Goal: Book appointment/travel/reservation

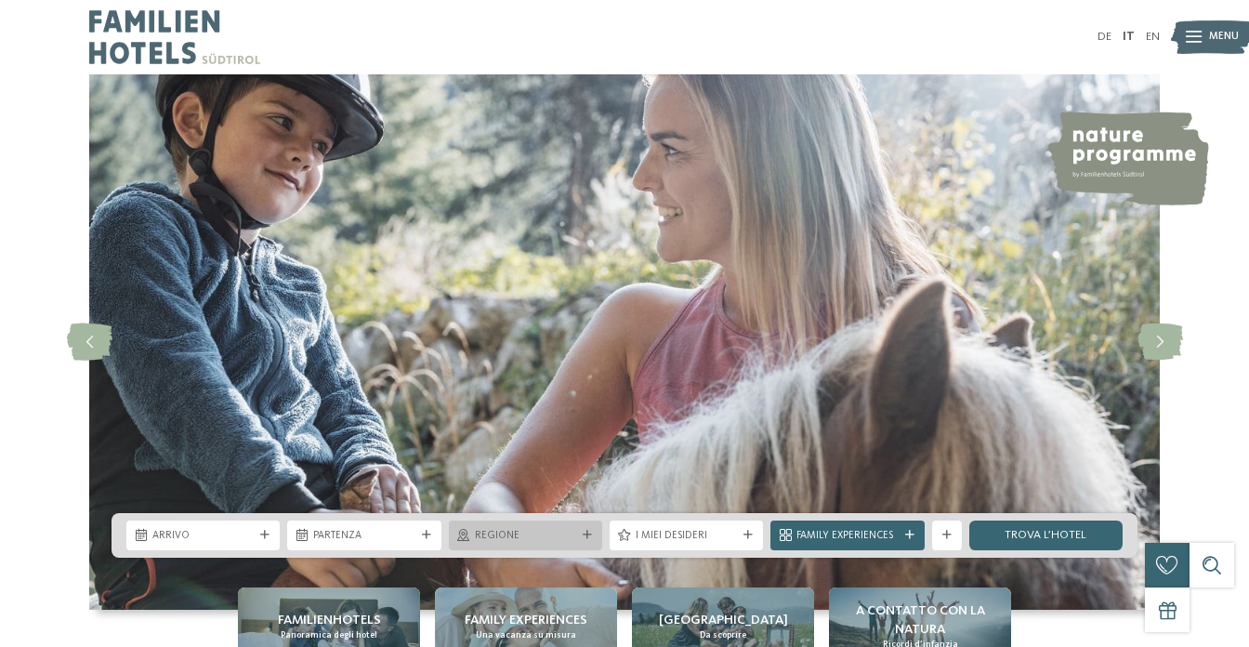
click at [506, 543] on span "Regione" at bounding box center [525, 536] width 101 height 15
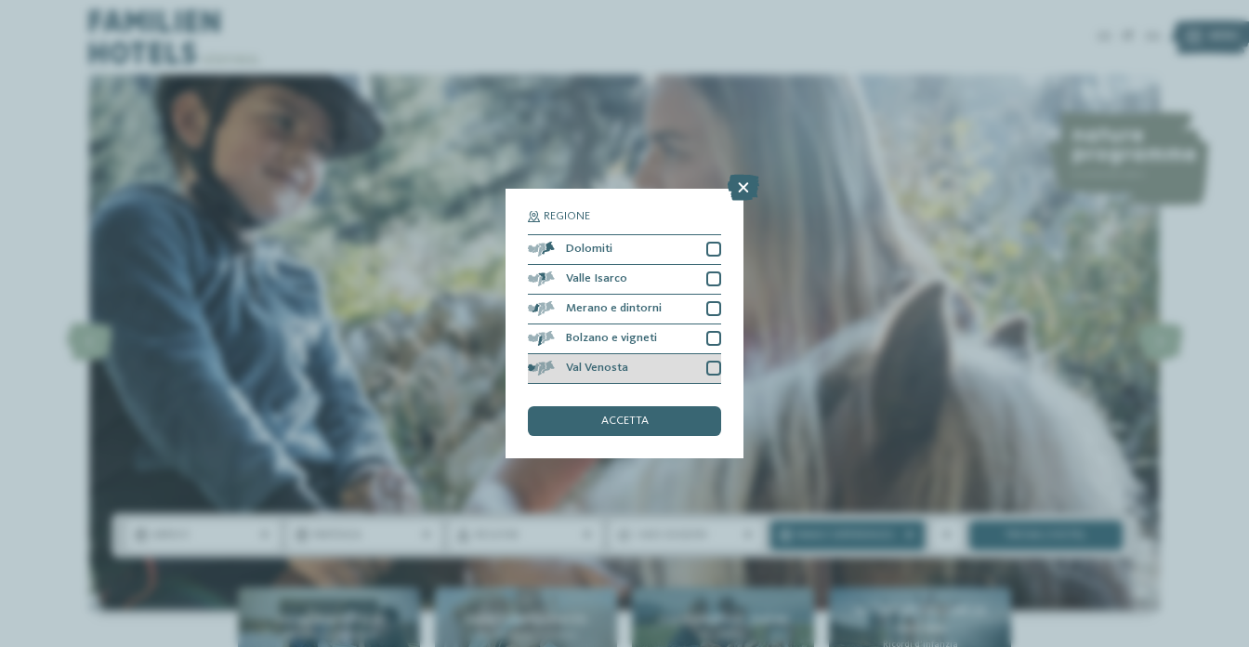
click at [701, 368] on div "Val Venosta" at bounding box center [624, 369] width 193 height 30
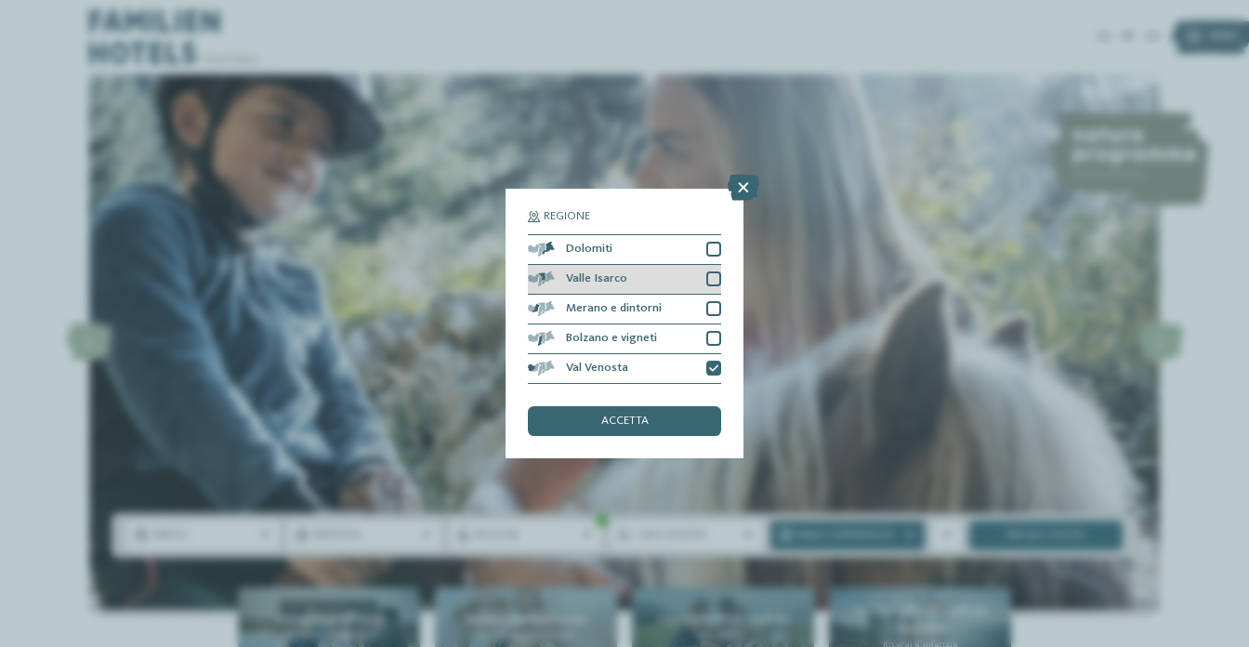
click at [700, 279] on div "Valle Isarco" at bounding box center [624, 280] width 193 height 30
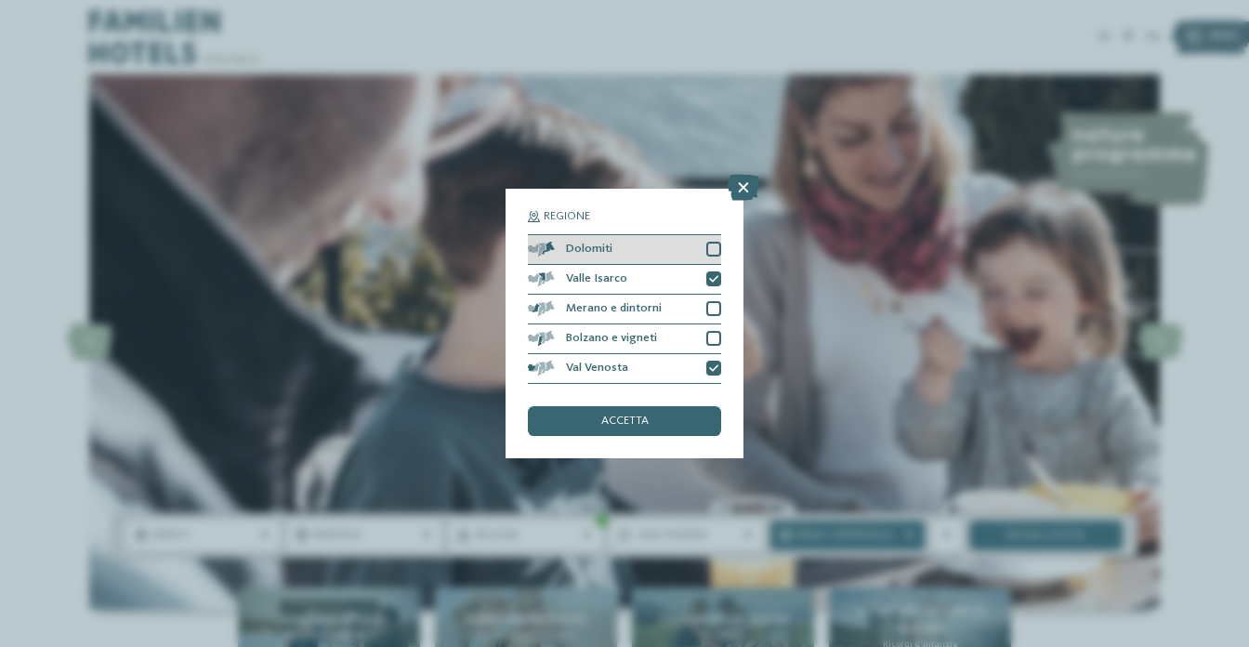
click at [710, 254] on div at bounding box center [713, 249] width 15 height 15
click at [636, 420] on span "accetta" at bounding box center [624, 421] width 47 height 12
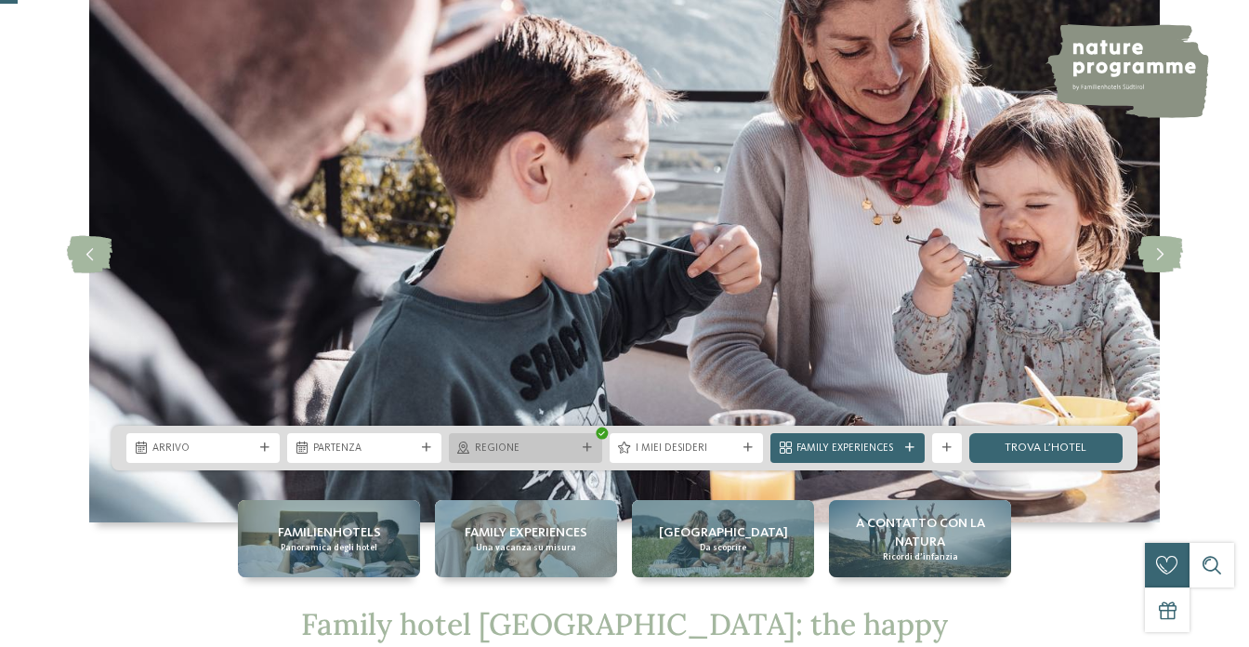
scroll to position [91, 0]
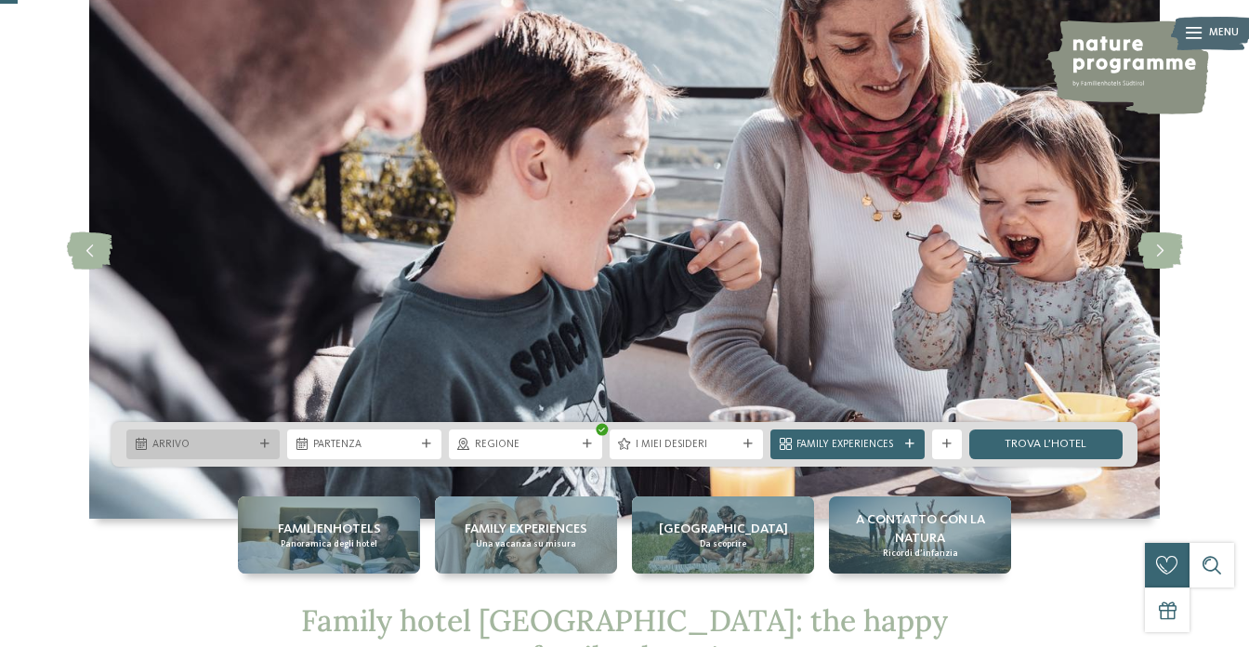
click at [240, 453] on div "Arrivo" at bounding box center [202, 444] width 153 height 30
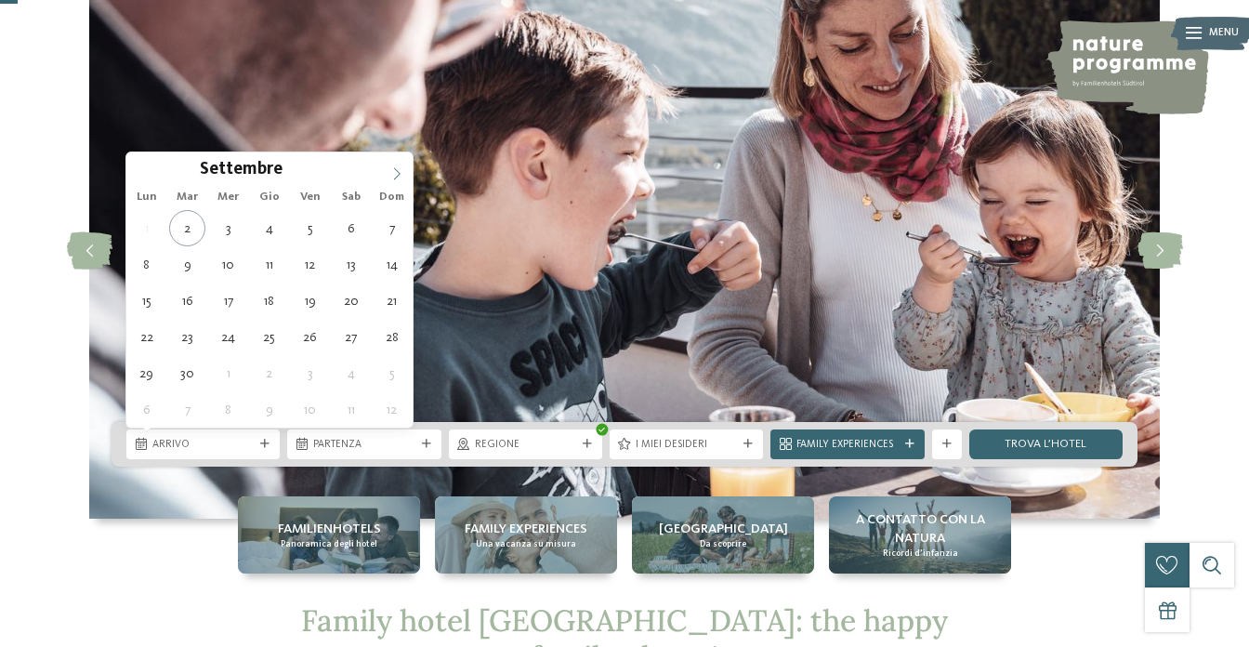
click at [402, 171] on icon at bounding box center [396, 173] width 13 height 13
type input "****"
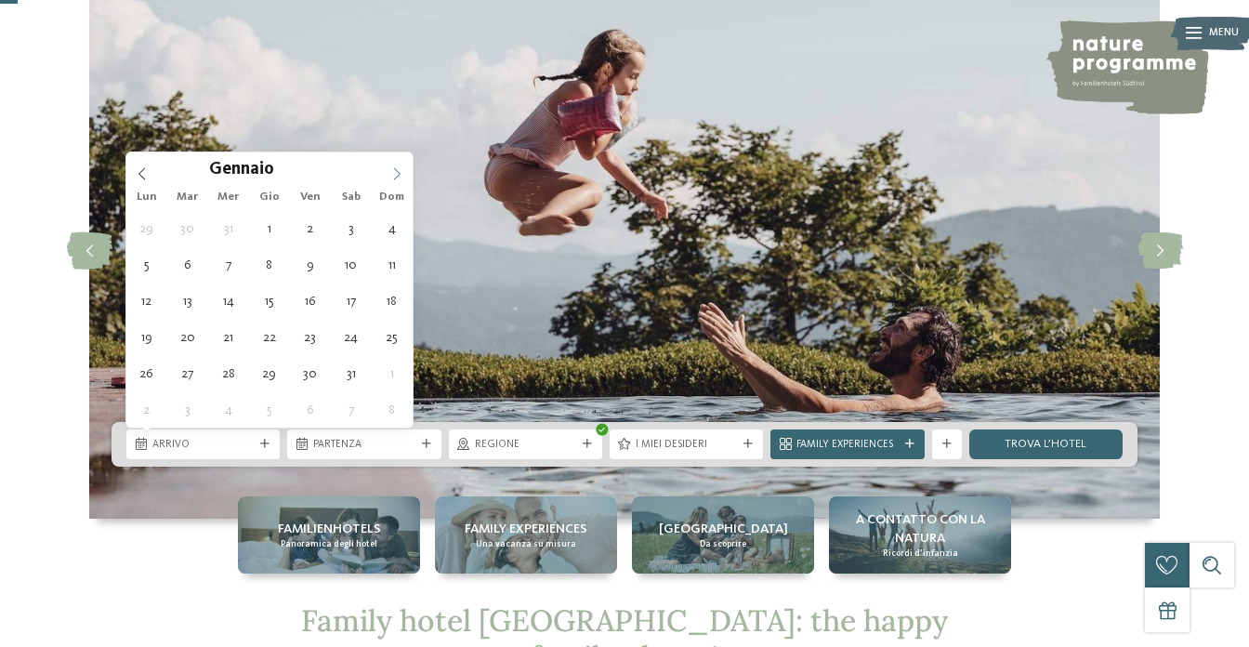
click at [402, 171] on icon at bounding box center [396, 173] width 13 height 13
click at [137, 177] on icon at bounding box center [142, 173] width 13 height 13
type div "28.02.2026"
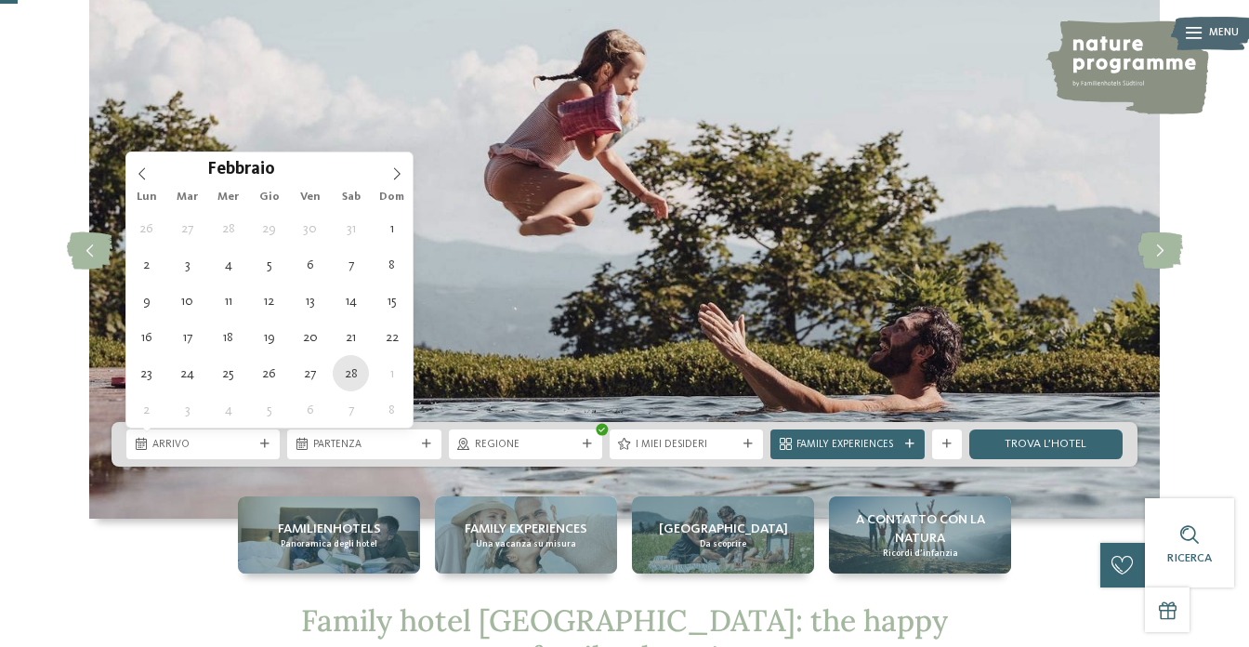
type input "****"
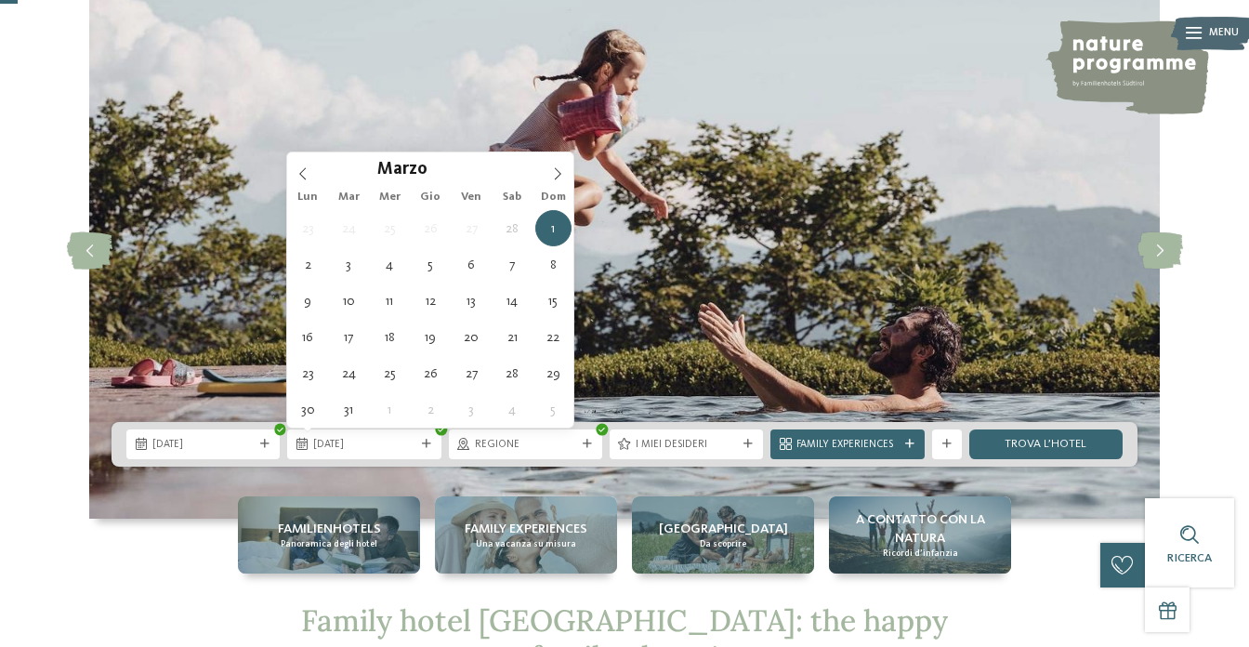
type div "07.03.2026"
click at [393, 446] on span "07.03.2026" at bounding box center [363, 445] width 101 height 15
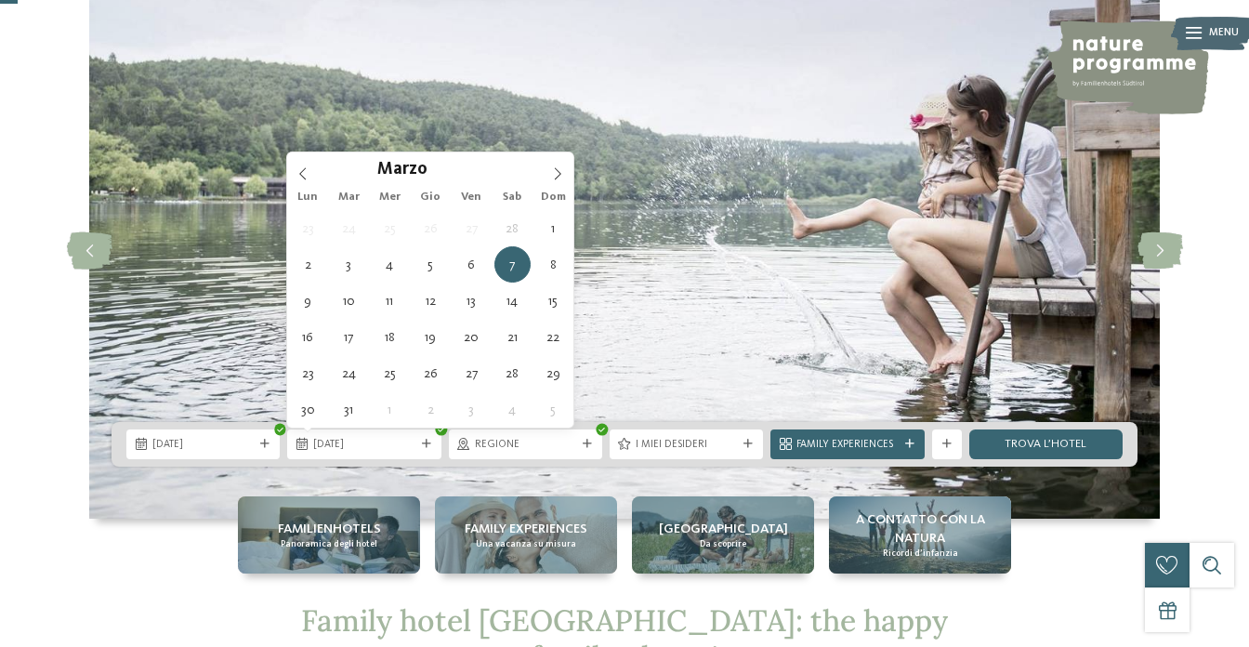
click at [681, 333] on img at bounding box center [624, 250] width 1070 height 535
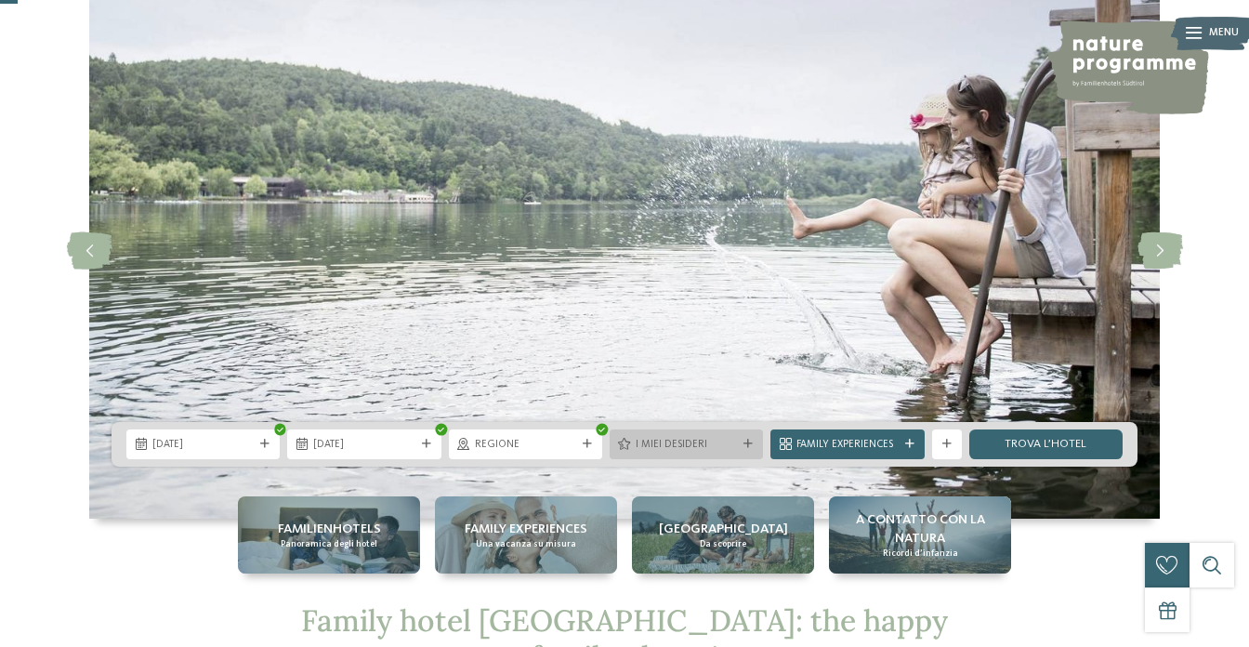
click at [715, 441] on span "I miei desideri" at bounding box center [685, 445] width 101 height 15
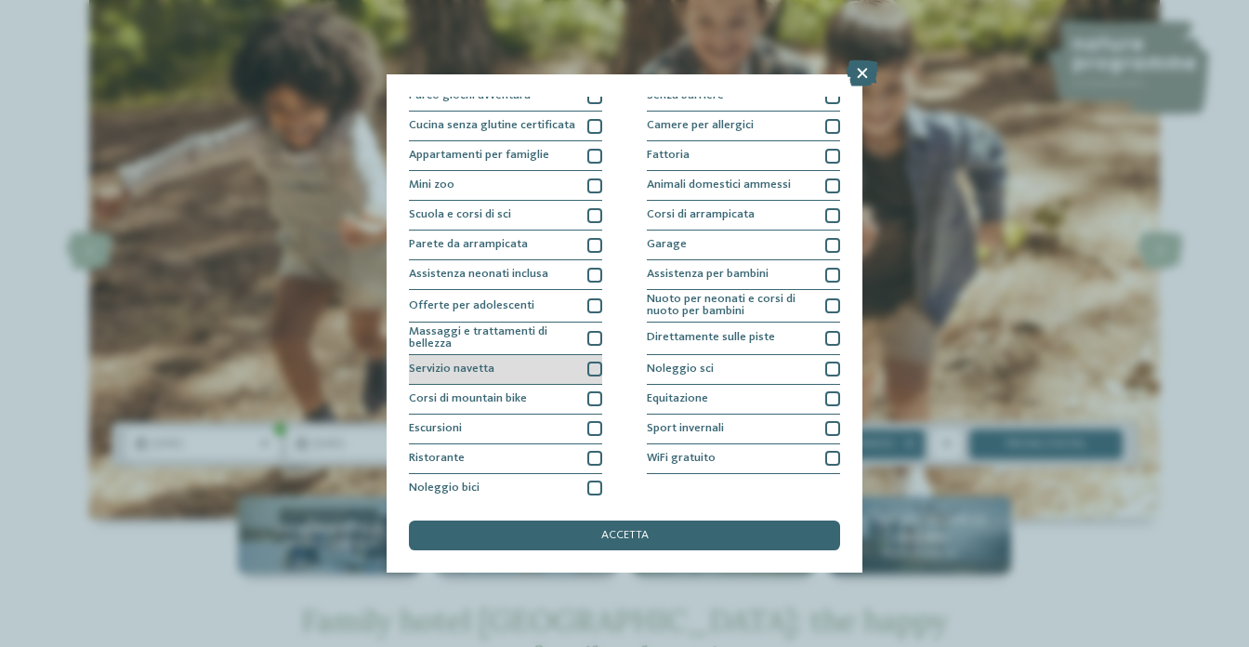
scroll to position [135, 0]
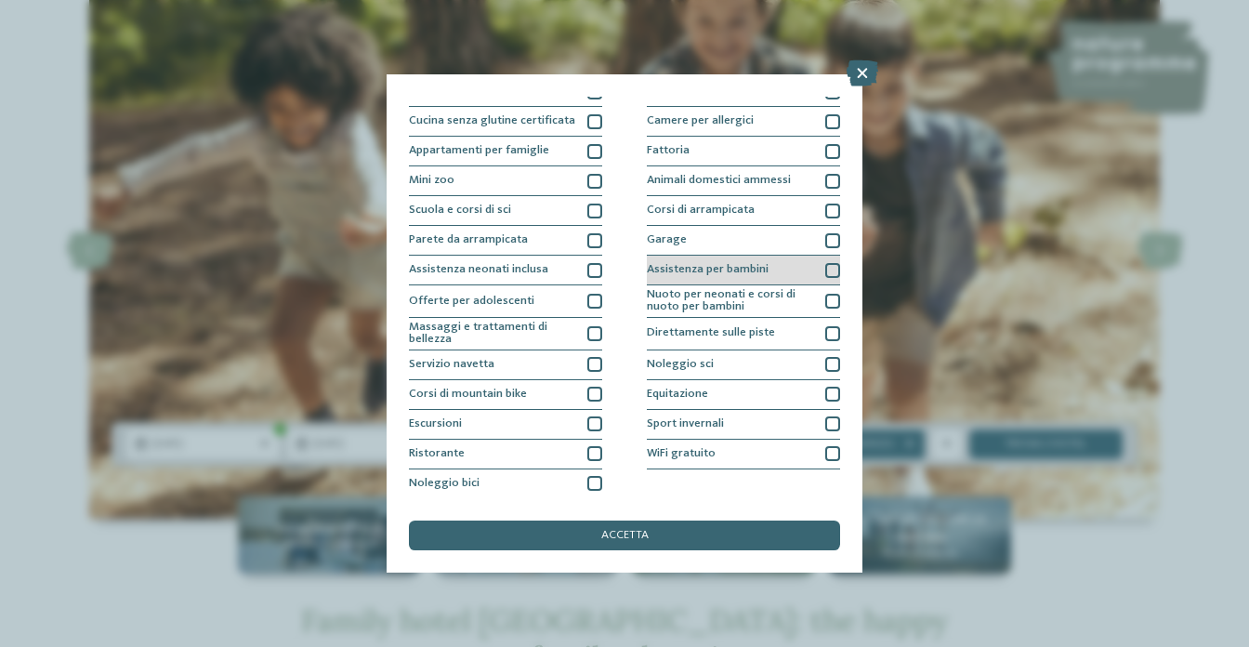
click at [791, 269] on div "Assistenza per bambini" at bounding box center [743, 270] width 193 height 30
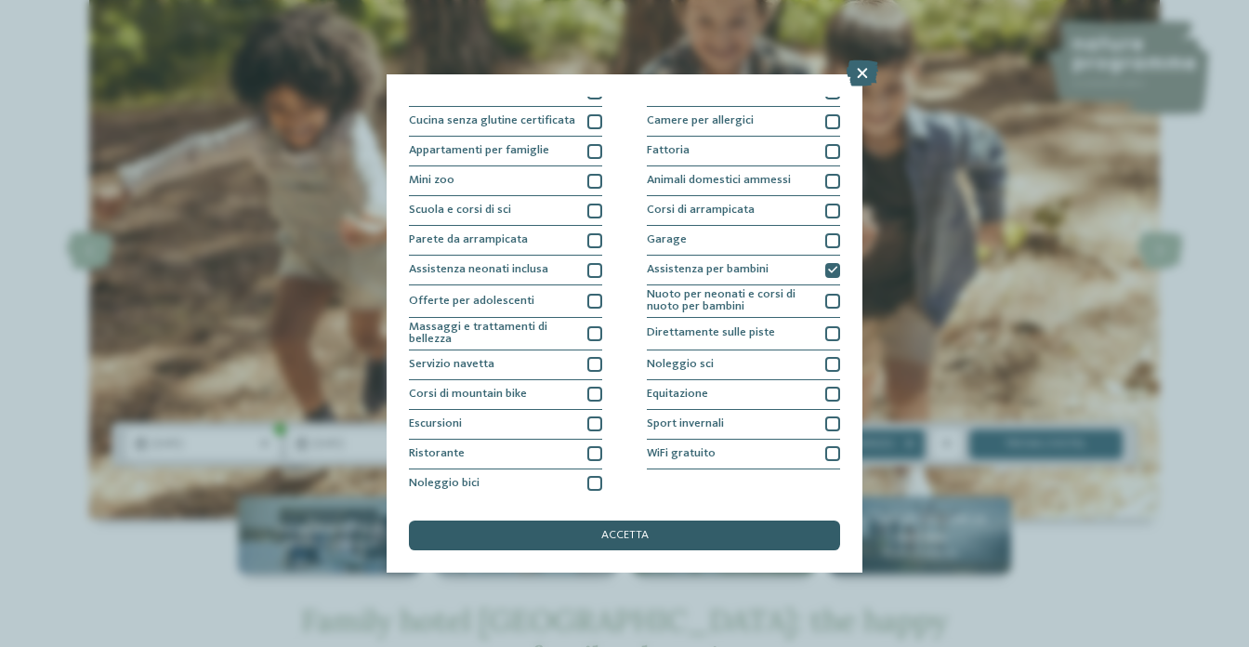
click at [656, 534] on div "accetta" at bounding box center [624, 535] width 431 height 30
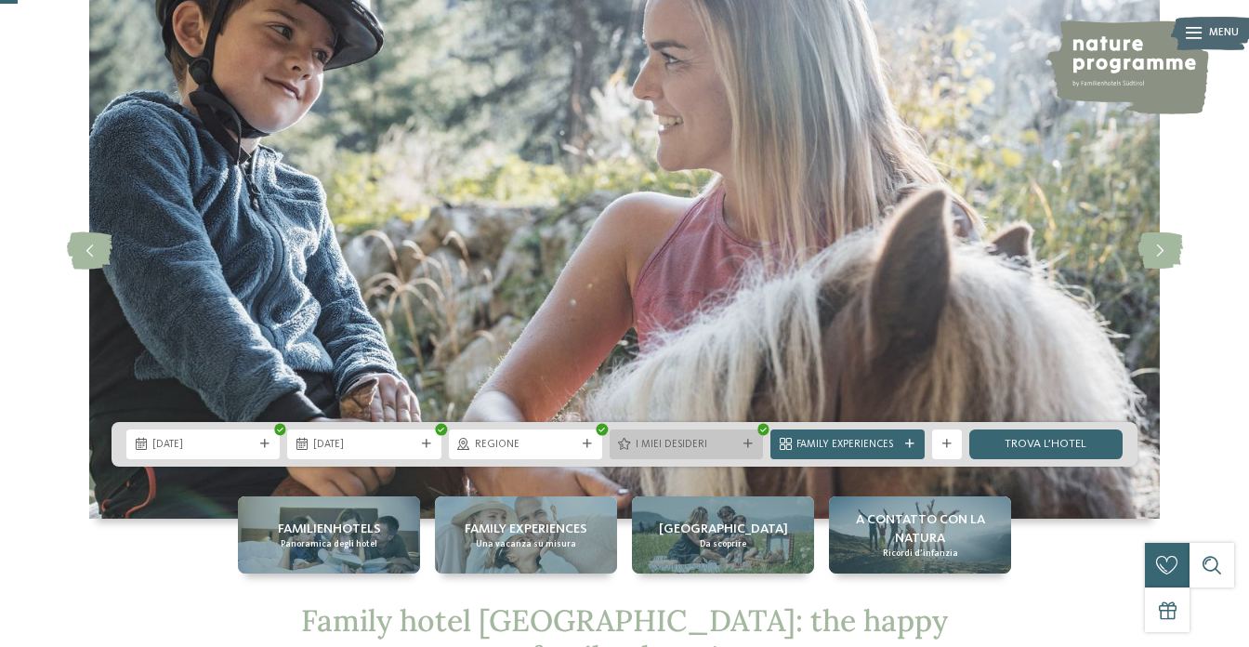
click at [704, 439] on span "I miei desideri" at bounding box center [685, 445] width 101 height 15
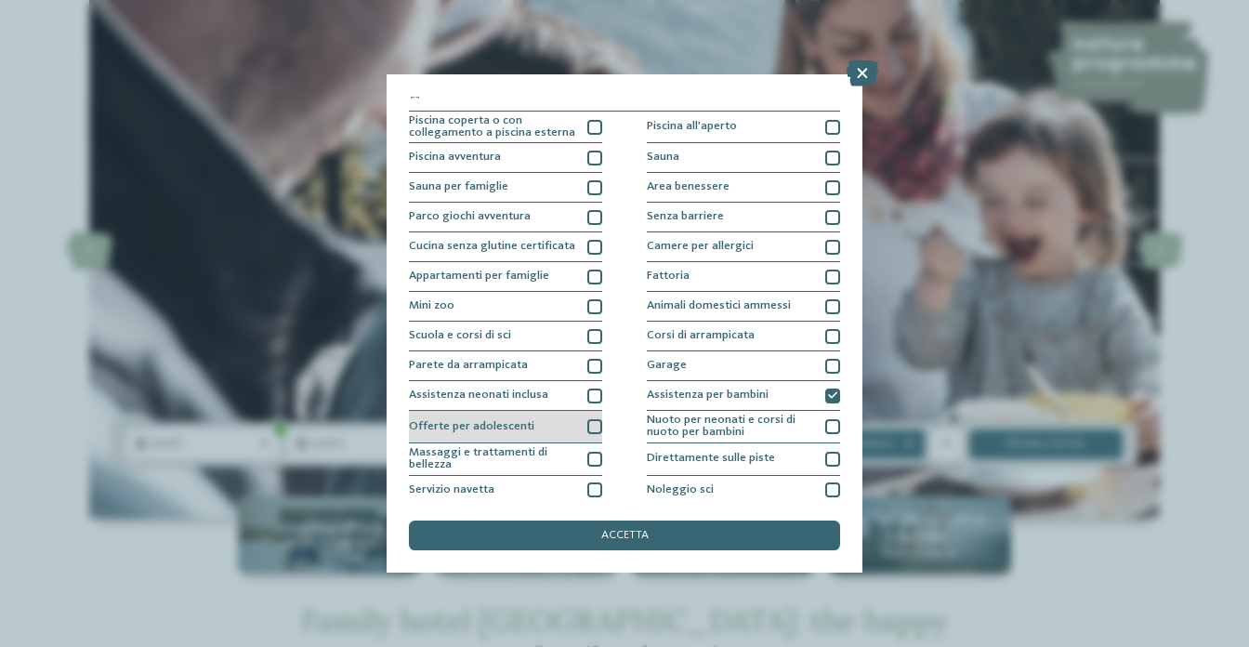
scroll to position [0, 0]
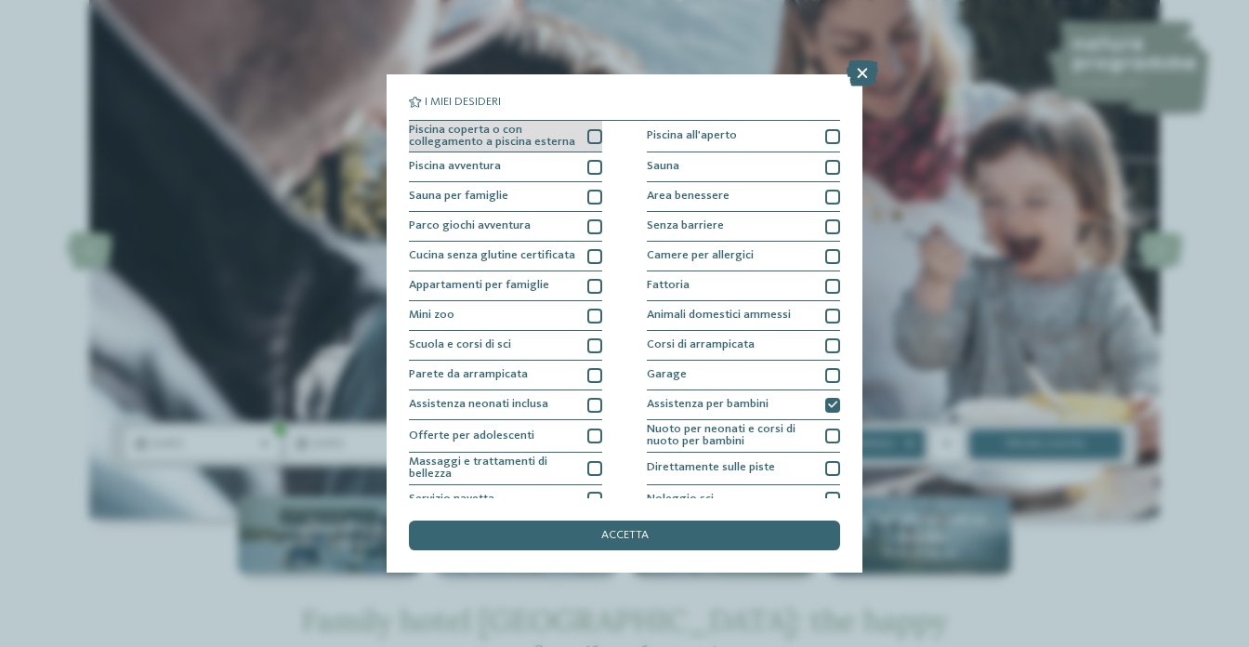
click at [568, 137] on span "Piscina coperta o con collegamento a piscina esterna" at bounding box center [492, 136] width 167 height 24
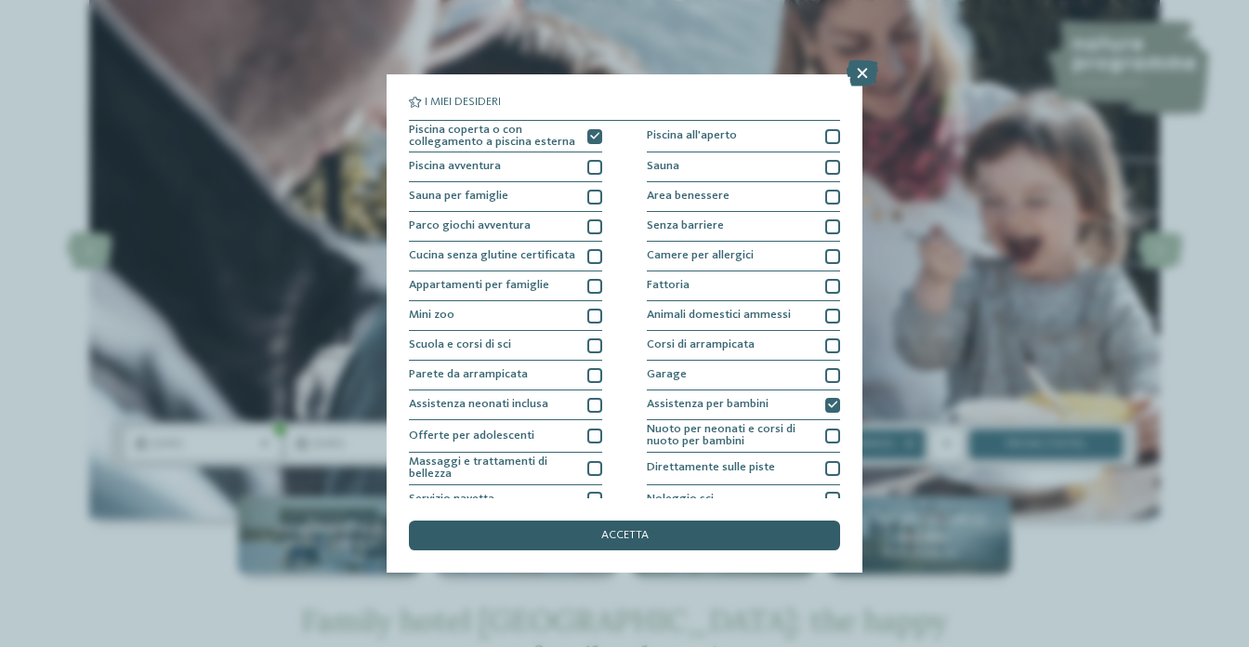
click at [616, 535] on span "accetta" at bounding box center [624, 536] width 47 height 12
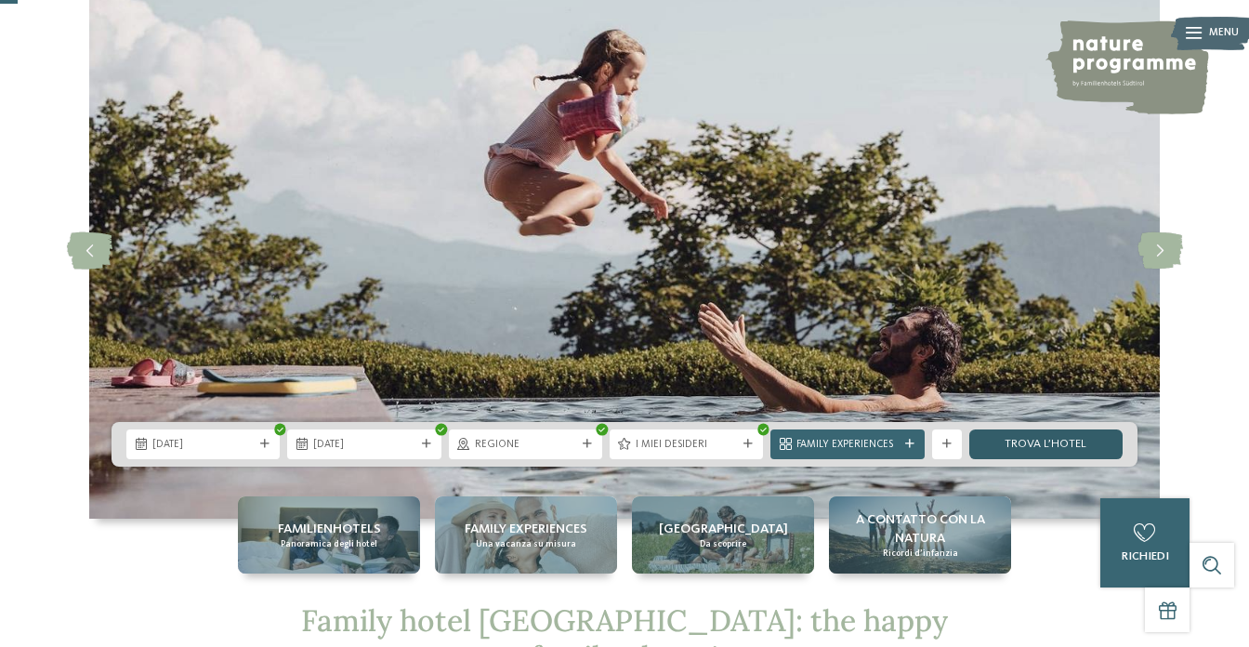
click at [1001, 444] on link "trova l’hotel" at bounding box center [1045, 444] width 153 height 30
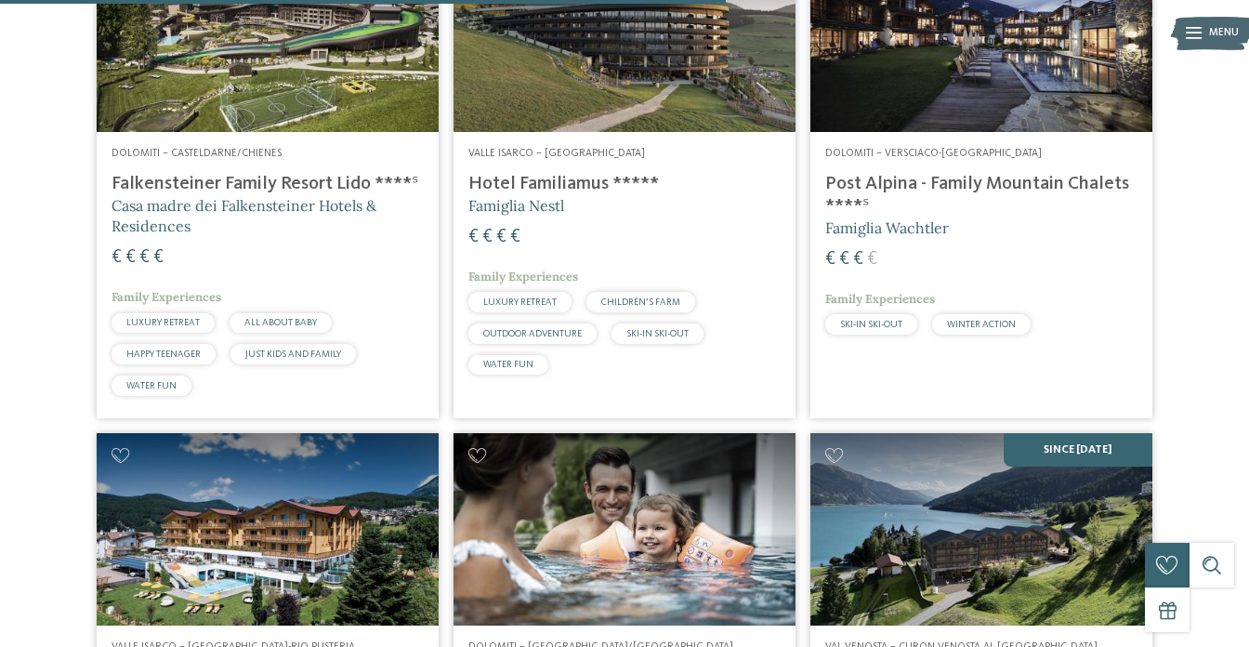
scroll to position [1568, 0]
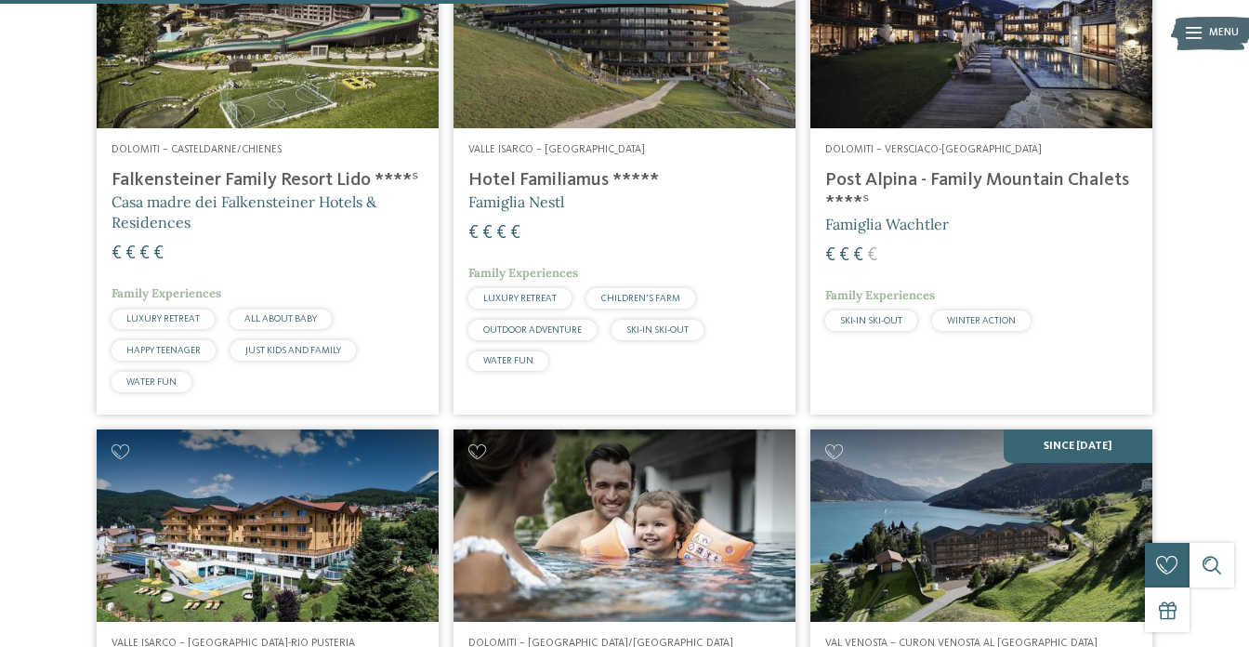
drag, startPoint x: 897, startPoint y: 432, endPoint x: 1106, endPoint y: 1, distance: 479.1
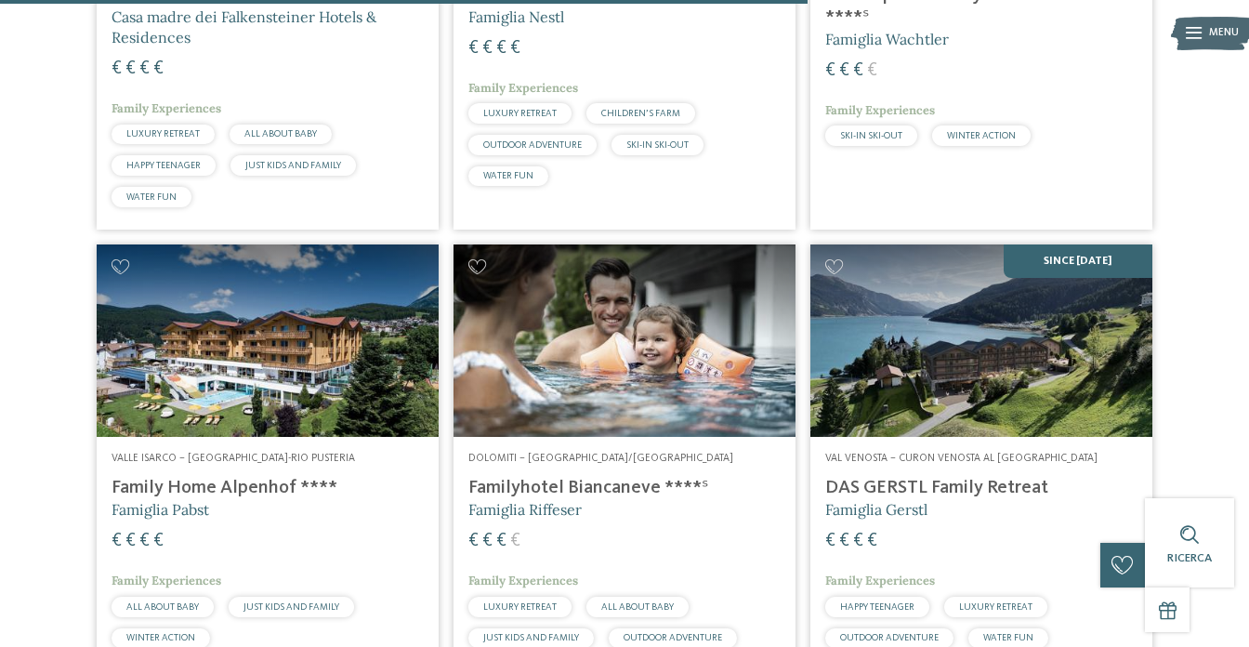
scroll to position [1759, 0]
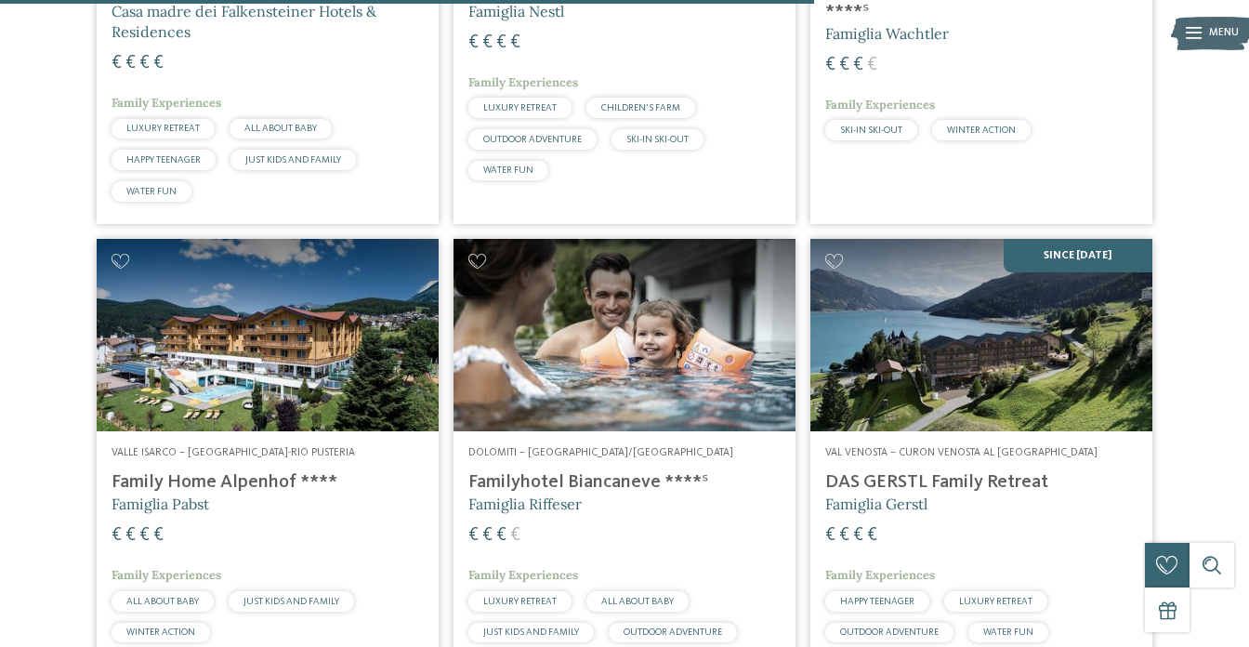
click at [580, 384] on img at bounding box center [624, 335] width 342 height 192
click at [600, 482] on h4 "Familyhotel Biancaneve ****ˢ" at bounding box center [624, 482] width 312 height 22
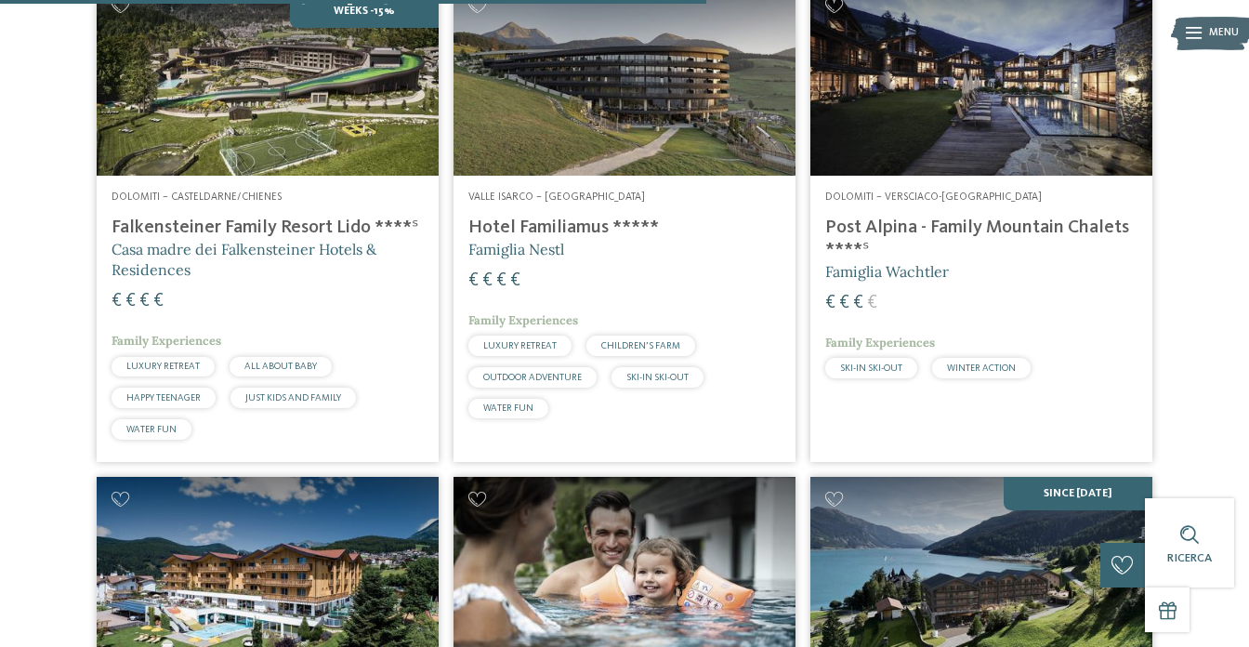
scroll to position [1510, 0]
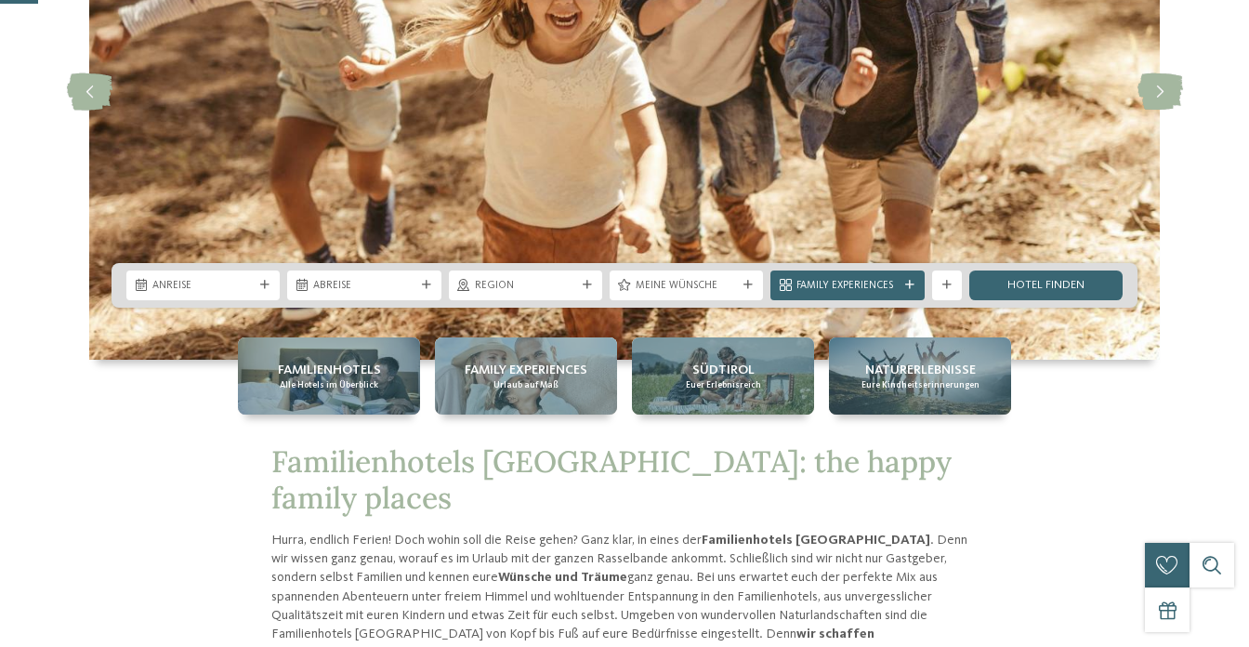
scroll to position [255, 0]
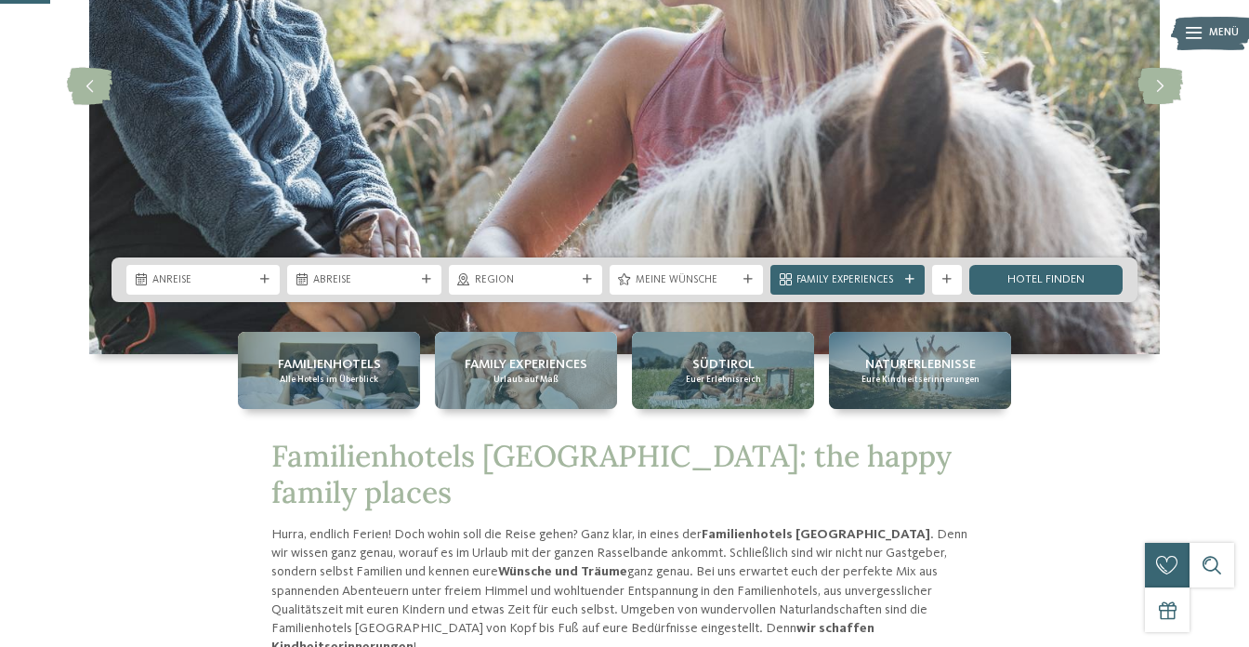
click at [937, 306] on img at bounding box center [624, 86] width 1070 height 535
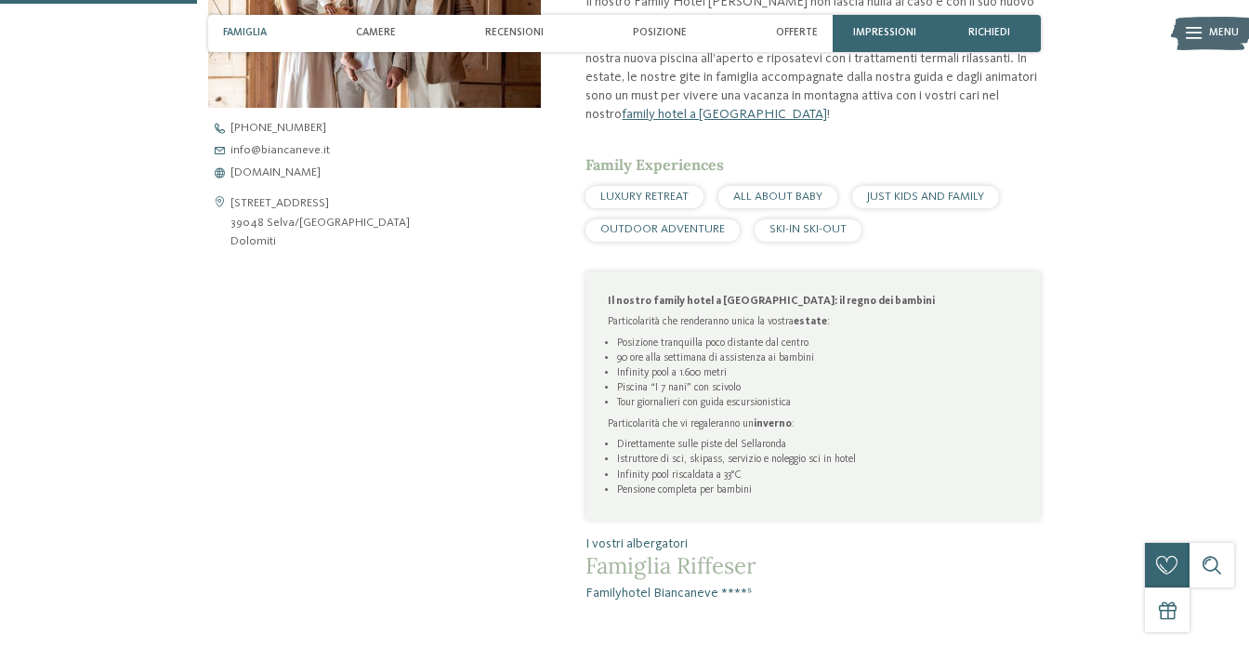
scroll to position [687, 0]
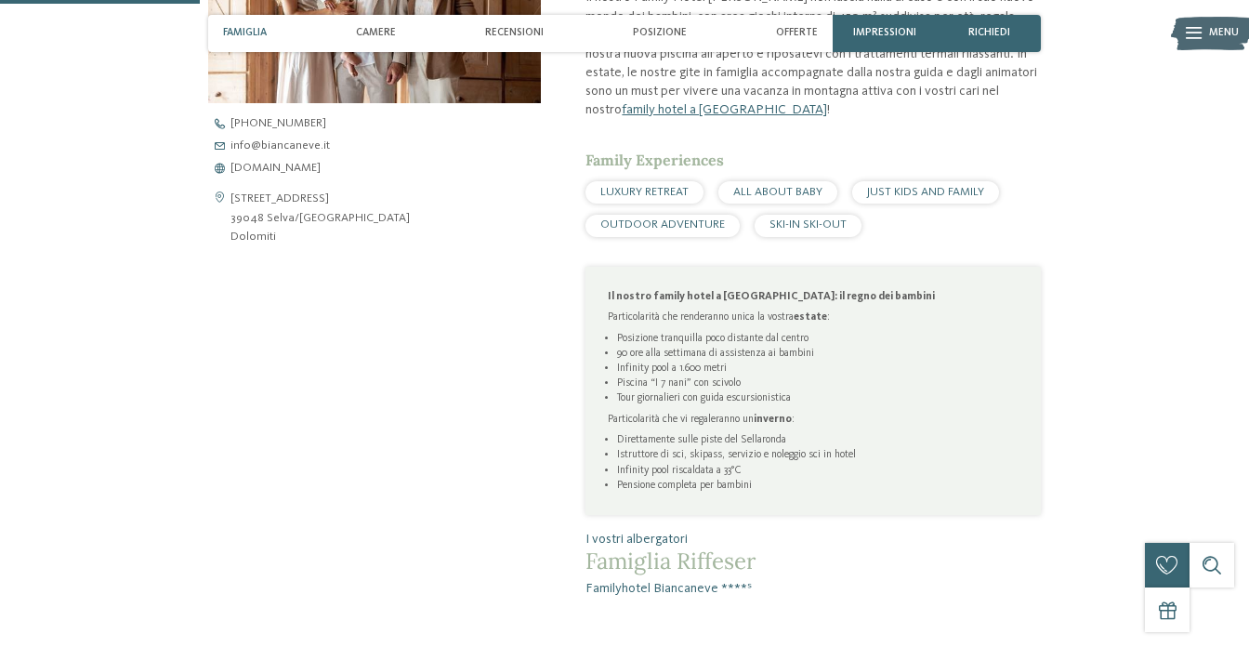
click at [797, 229] on span "SKI-IN SKI-OUT" at bounding box center [807, 224] width 77 height 12
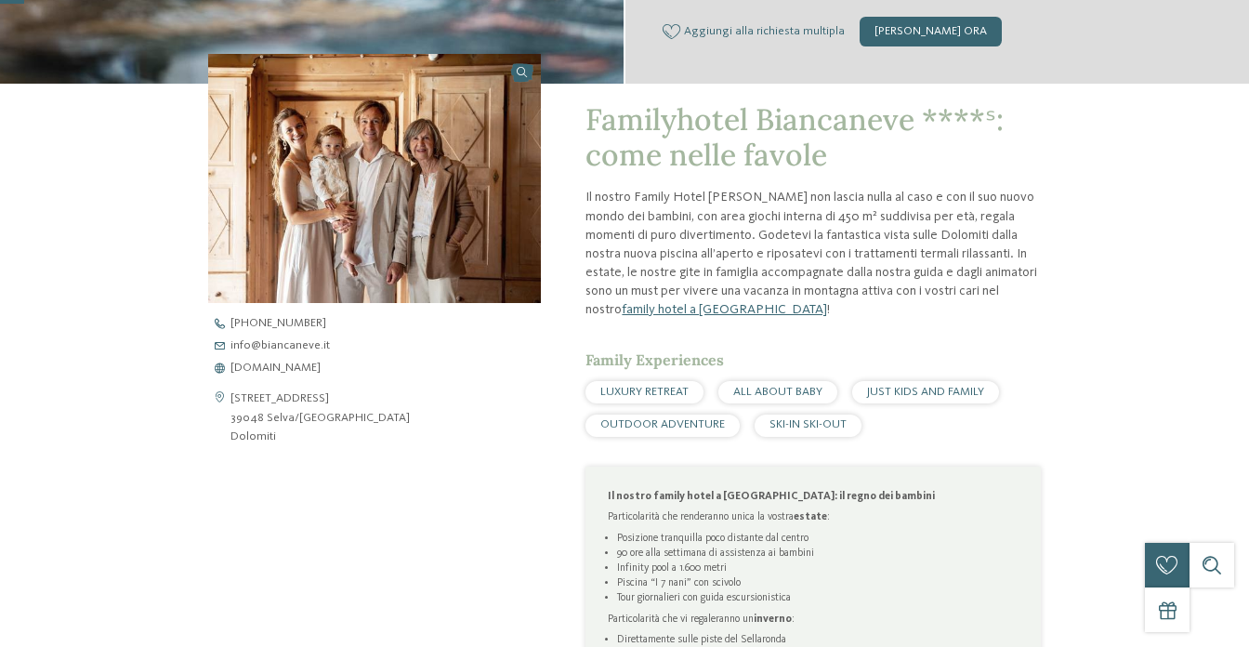
scroll to position [0, 0]
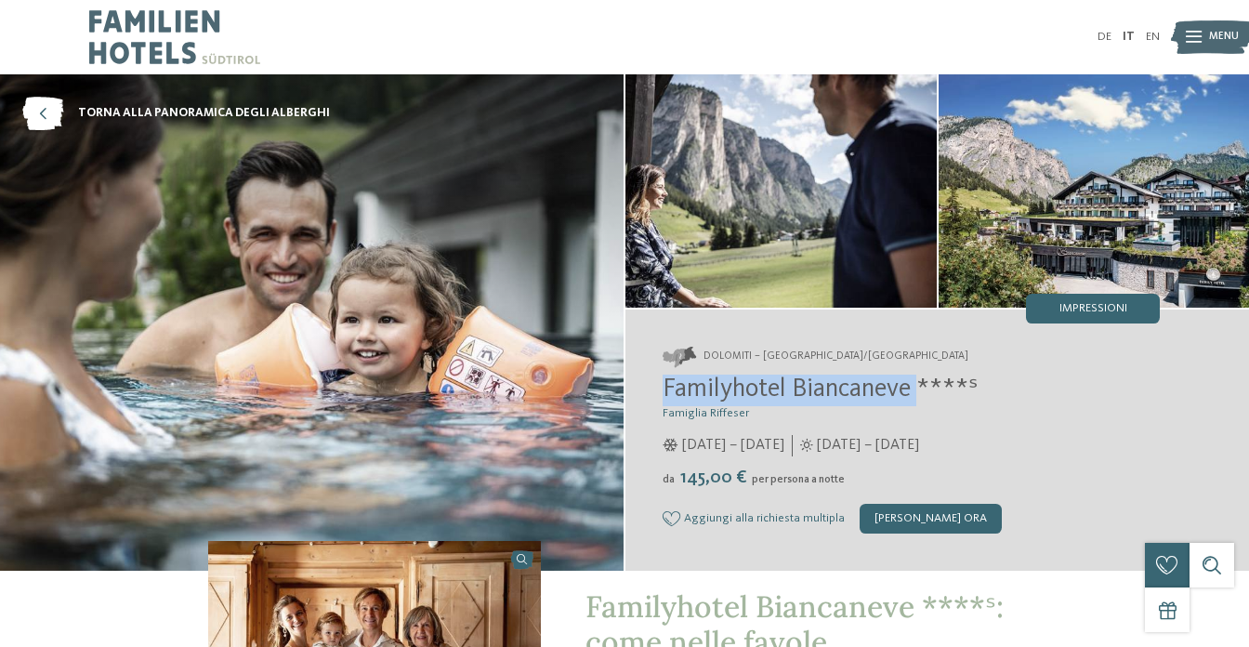
drag, startPoint x: 663, startPoint y: 383, endPoint x: 926, endPoint y: 392, distance: 263.1
click at [926, 392] on span "Familyhotel Biancaneve ****ˢ" at bounding box center [819, 389] width 315 height 26
copy span "Familyhotel Biancaneve"
